Goal: Information Seeking & Learning: Learn about a topic

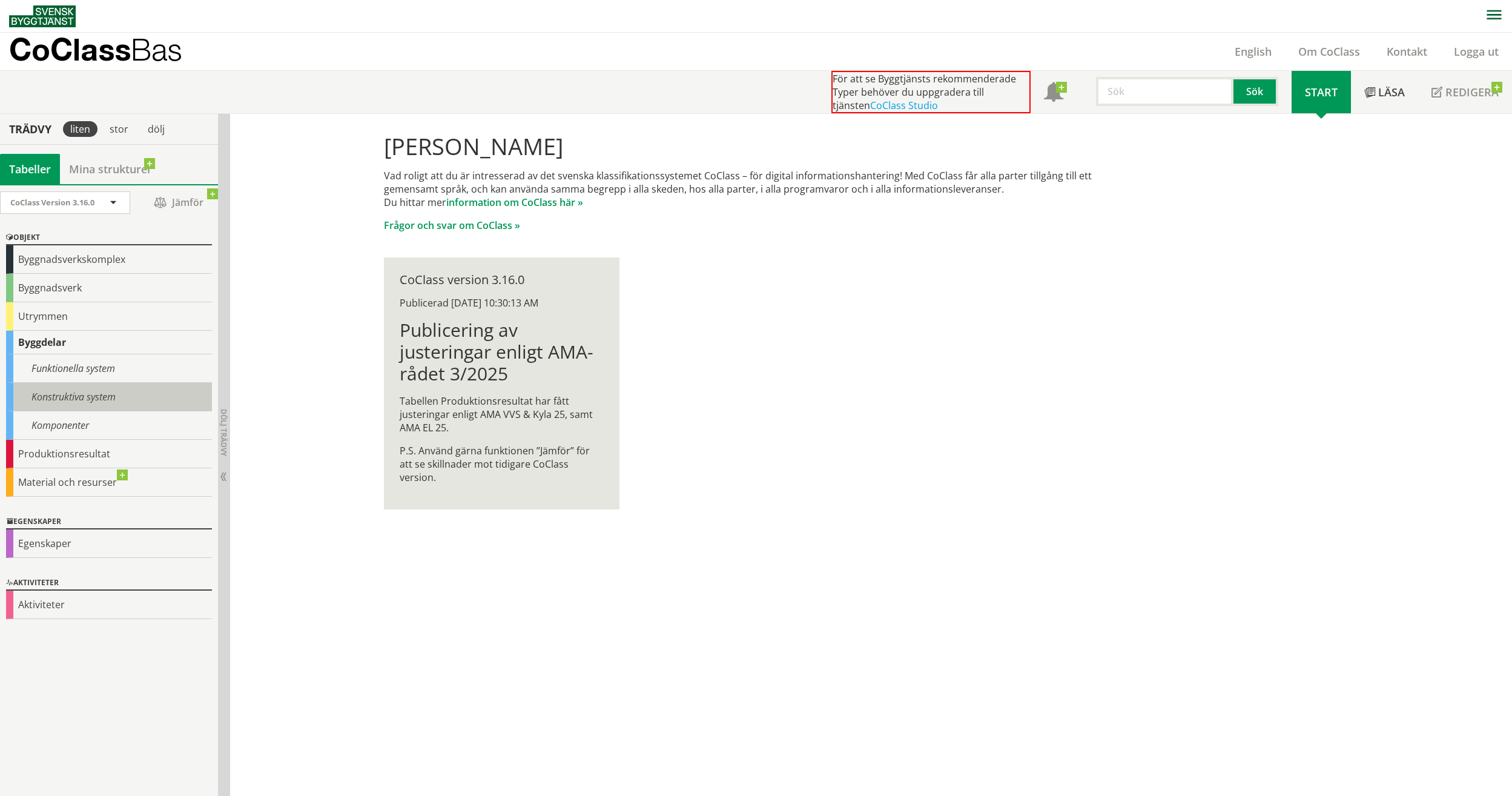
click at [66, 395] on div "Konstruktiva system" at bounding box center [109, 397] width 206 height 28
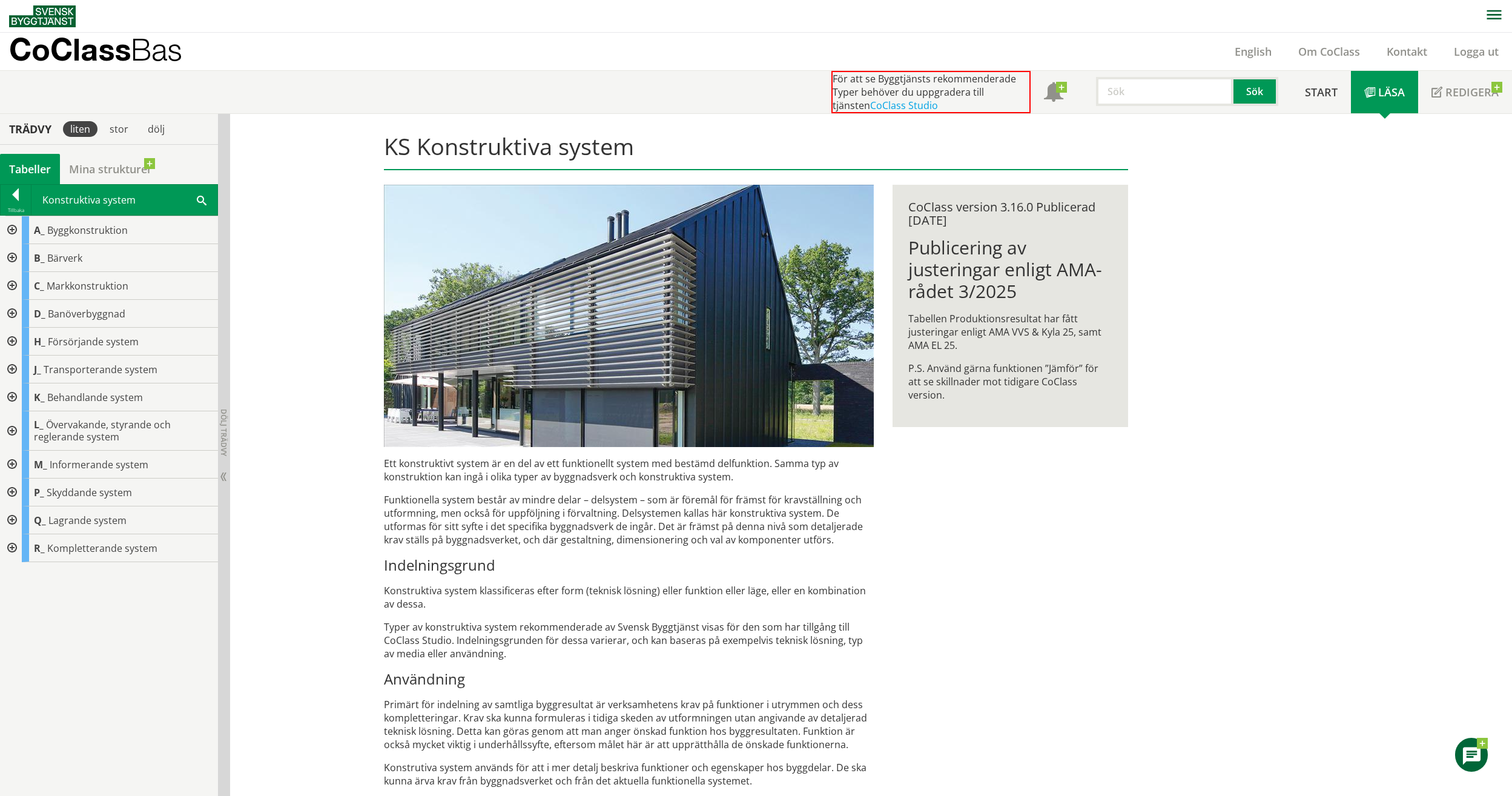
click at [14, 340] on div at bounding box center [11, 341] width 22 height 28
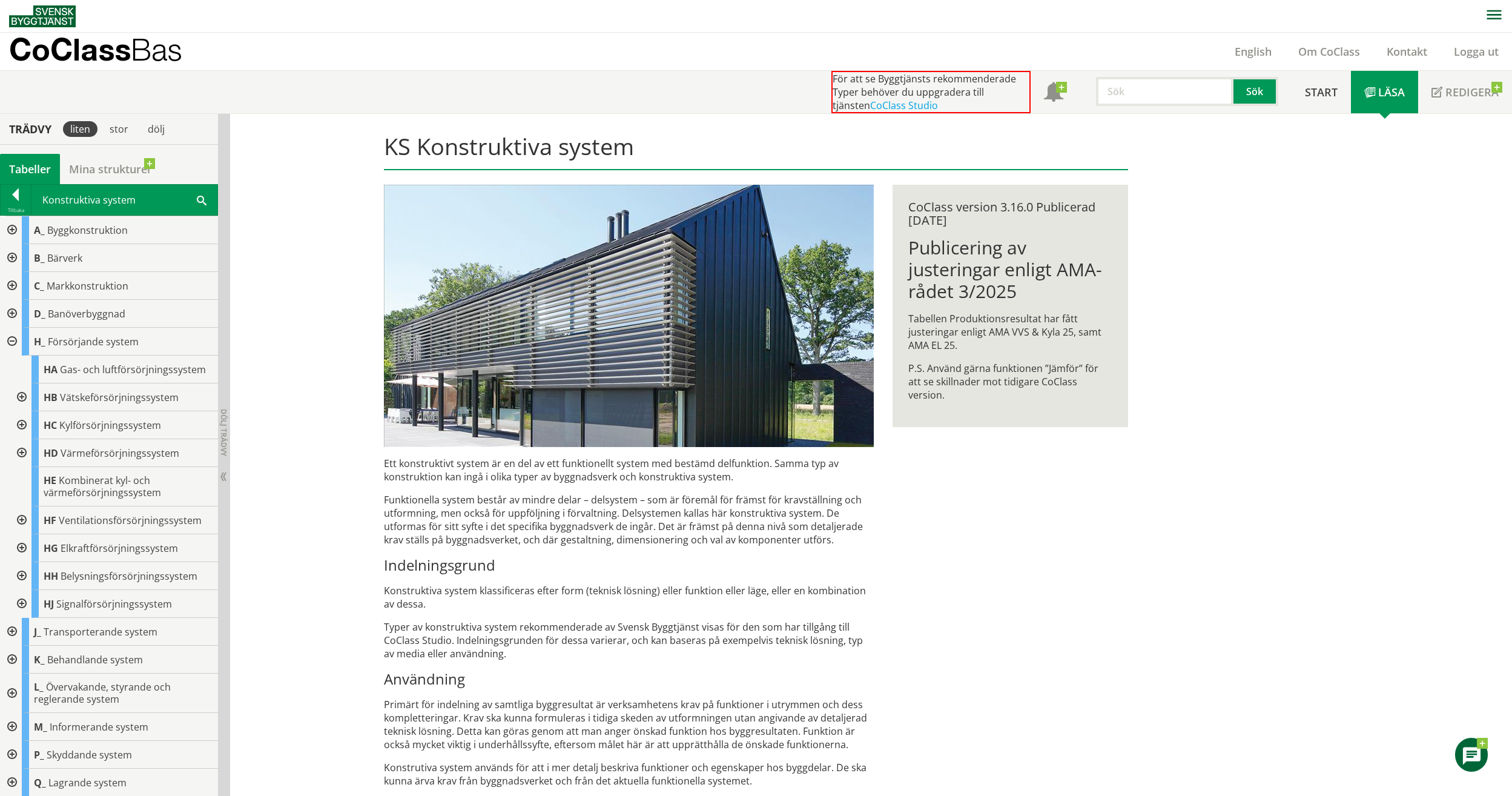
click at [22, 521] on div at bounding box center [20, 520] width 22 height 28
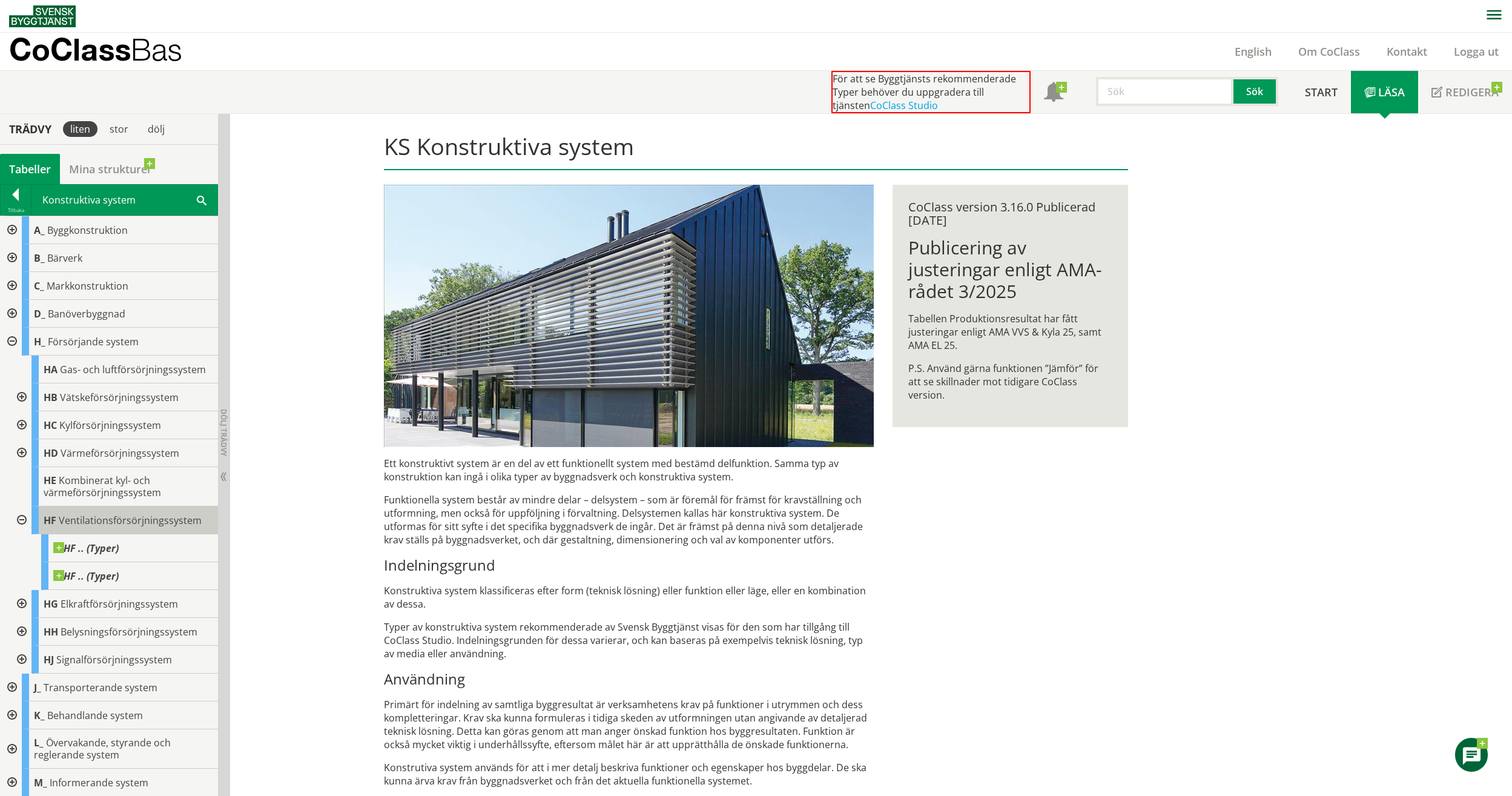
click at [111, 519] on span "Ventilationsförsörjningssystem" at bounding box center [130, 521] width 143 height 14
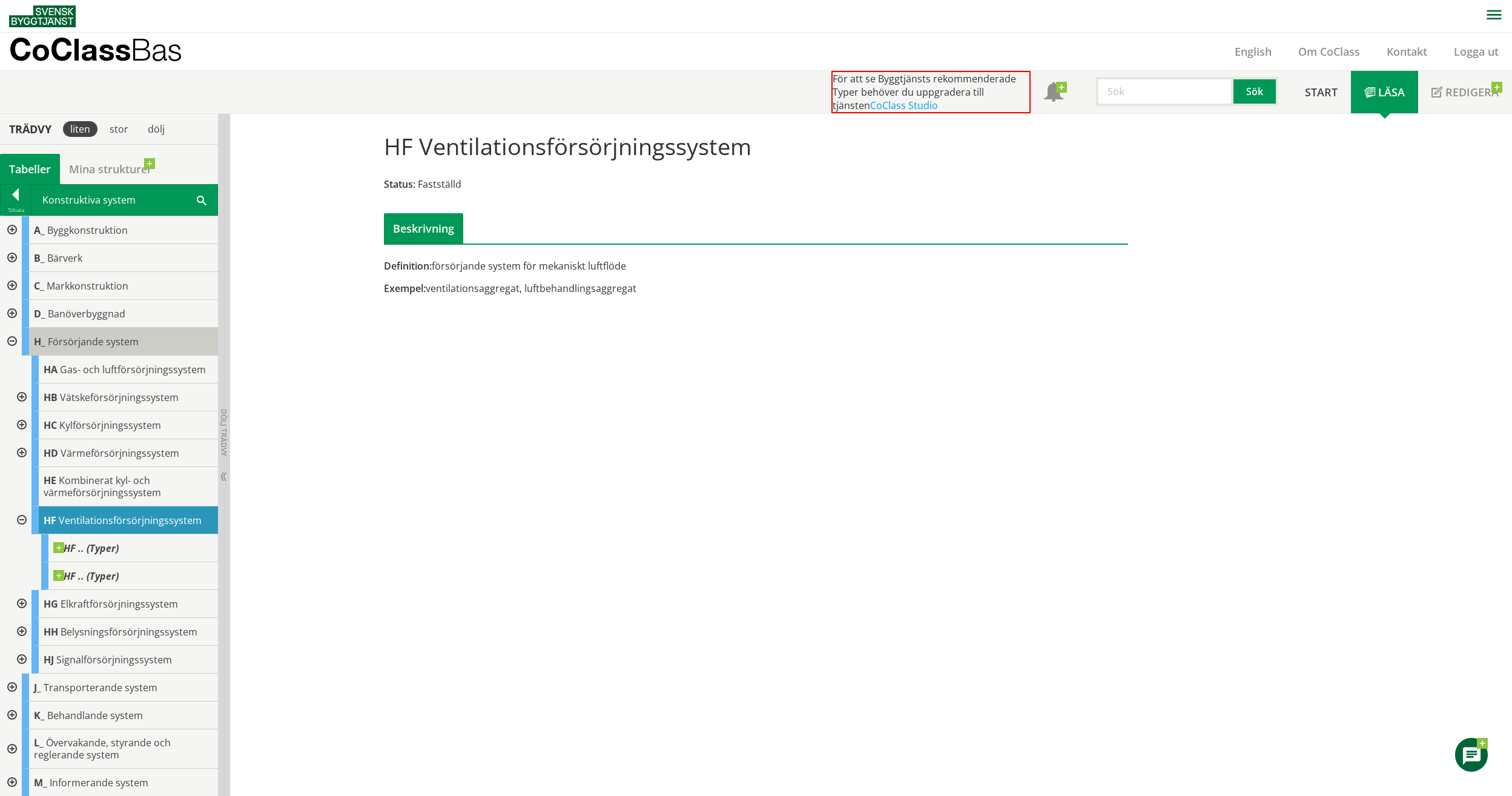
click at [106, 345] on span "Försörjande system" at bounding box center [93, 342] width 91 height 14
click at [94, 335] on span "Försörjande system" at bounding box center [93, 342] width 91 height 14
